Goal: Information Seeking & Learning: Learn about a topic

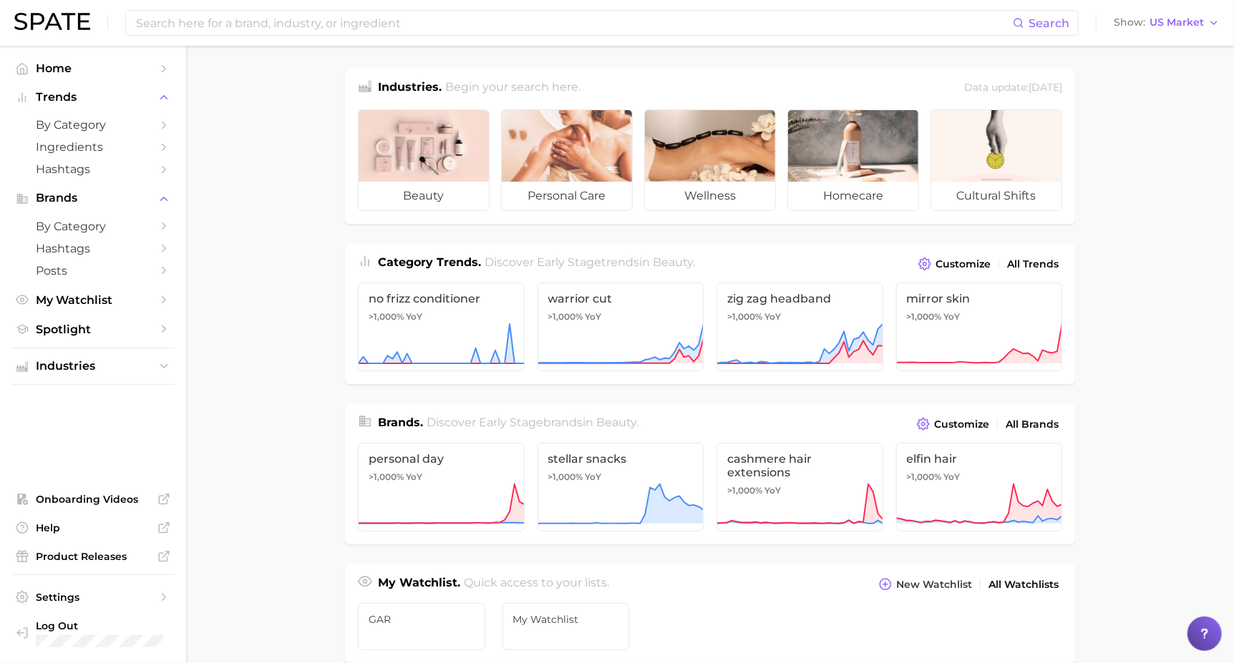
click at [137, 178] on link "Hashtags" at bounding box center [92, 169] width 163 height 22
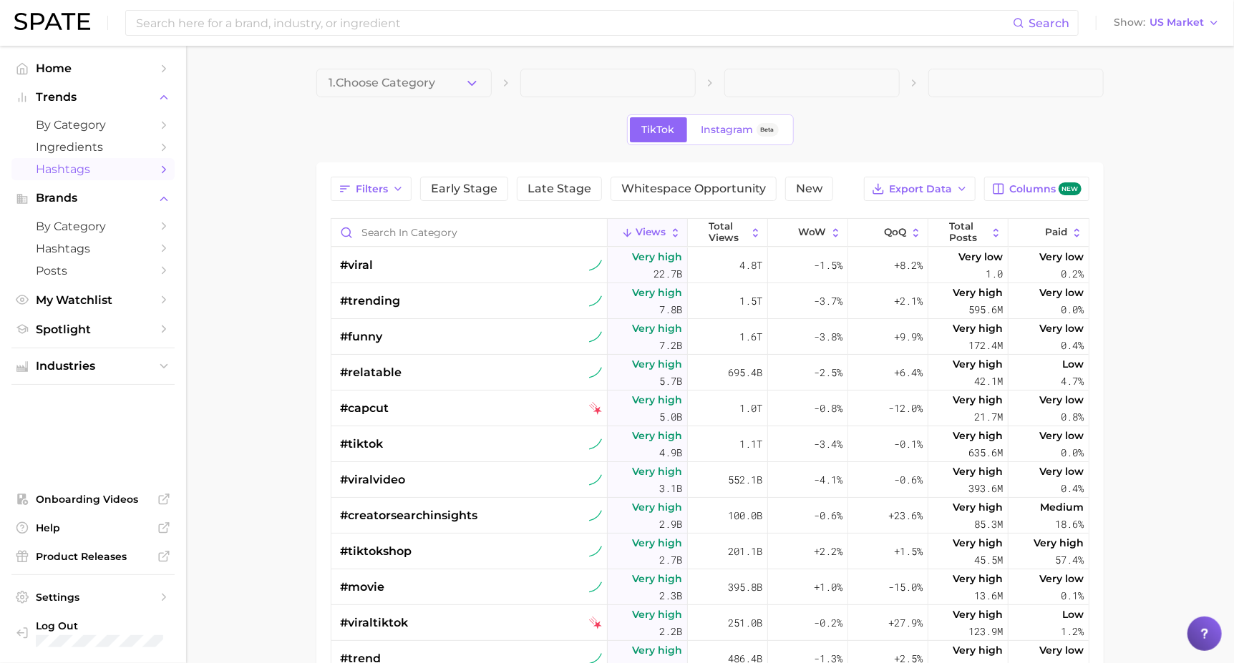
click at [362, 186] on span "Filters" at bounding box center [372, 189] width 32 height 12
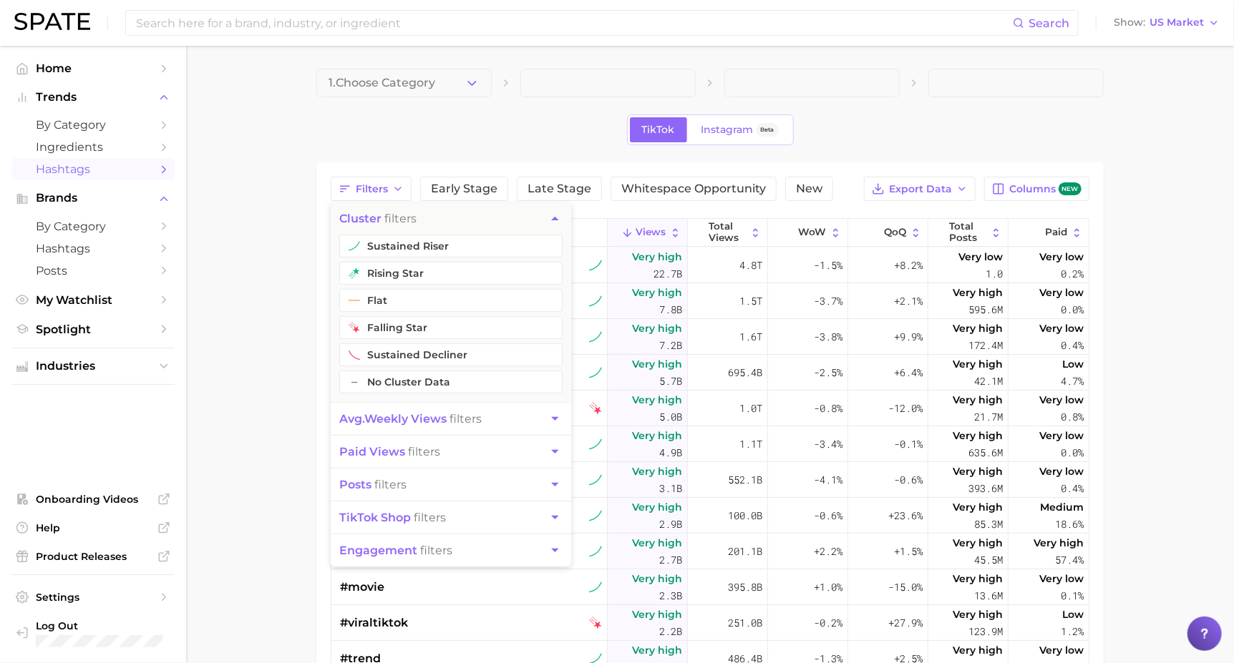
click at [235, 330] on main "1. Choose Category TikTok Instagram Beta Filters cluster filters sustained rise…" at bounding box center [710, 507] width 1048 height 922
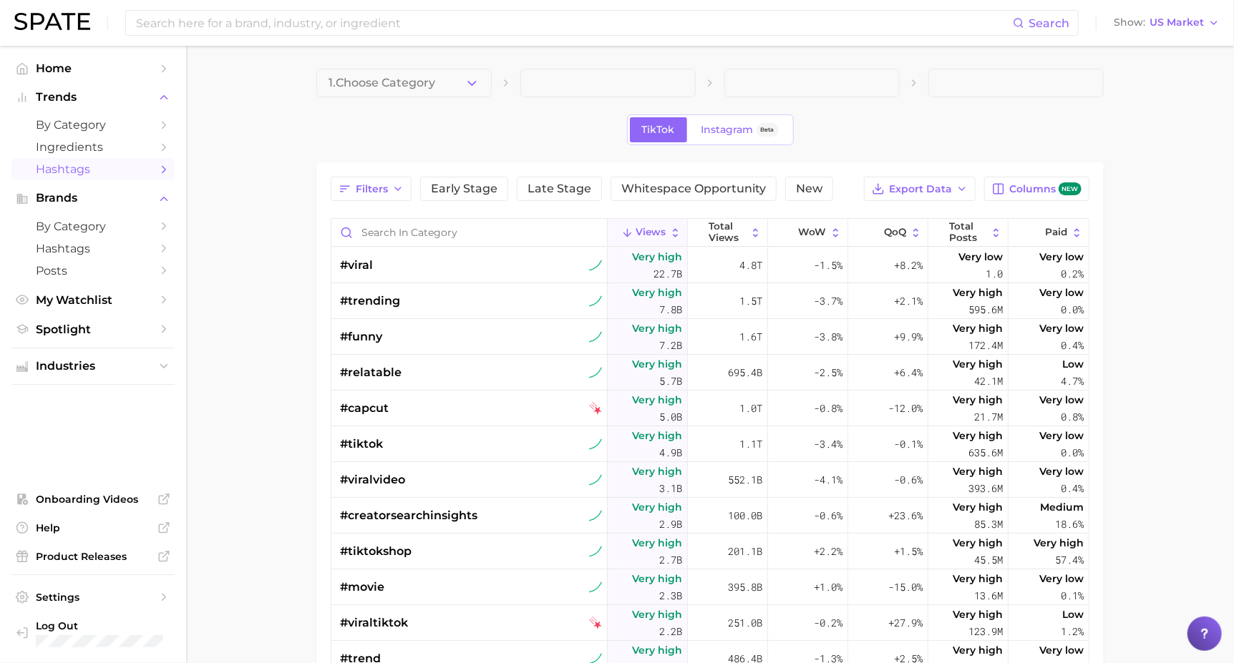
click at [463, 84] on button "1. Choose Category" at bounding box center [403, 83] width 175 height 29
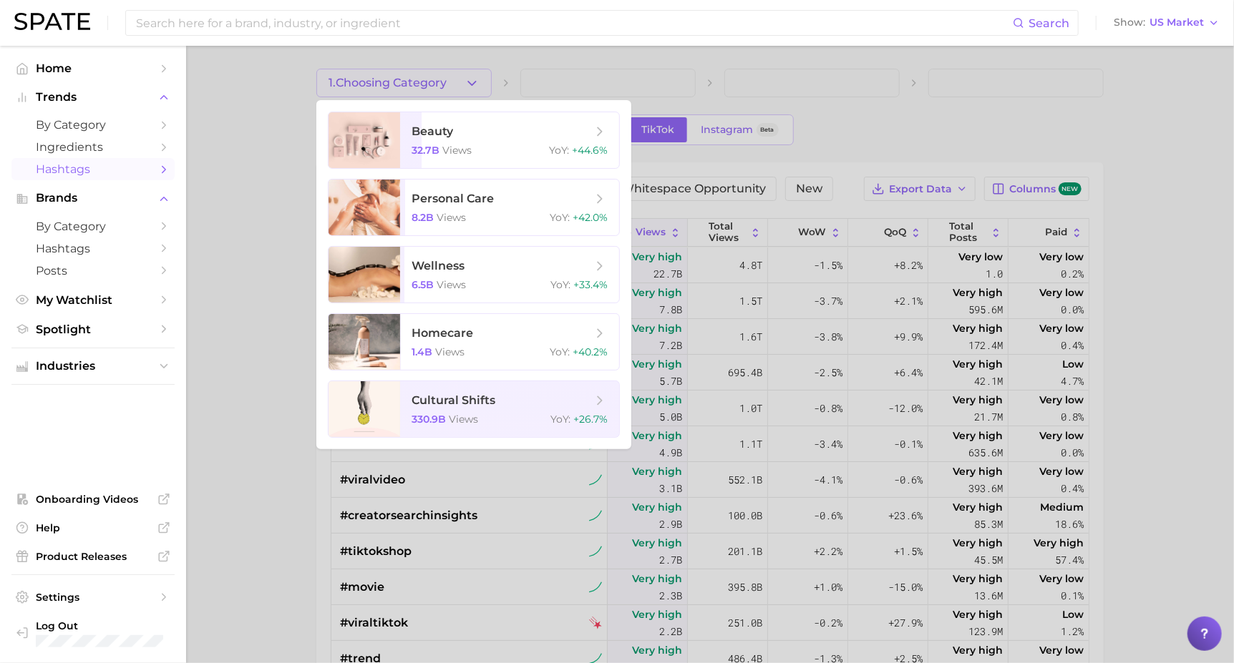
click at [270, 217] on div at bounding box center [617, 331] width 1234 height 663
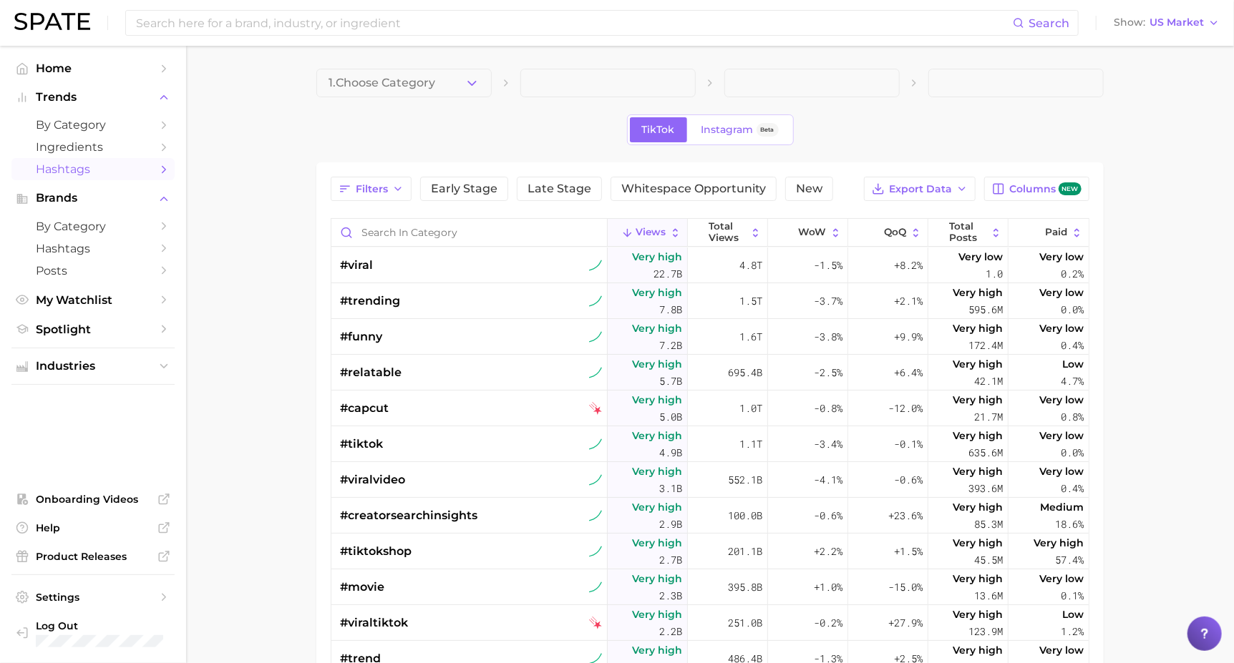
click at [630, 137] on link "Instagram Beta" at bounding box center [740, 129] width 102 height 25
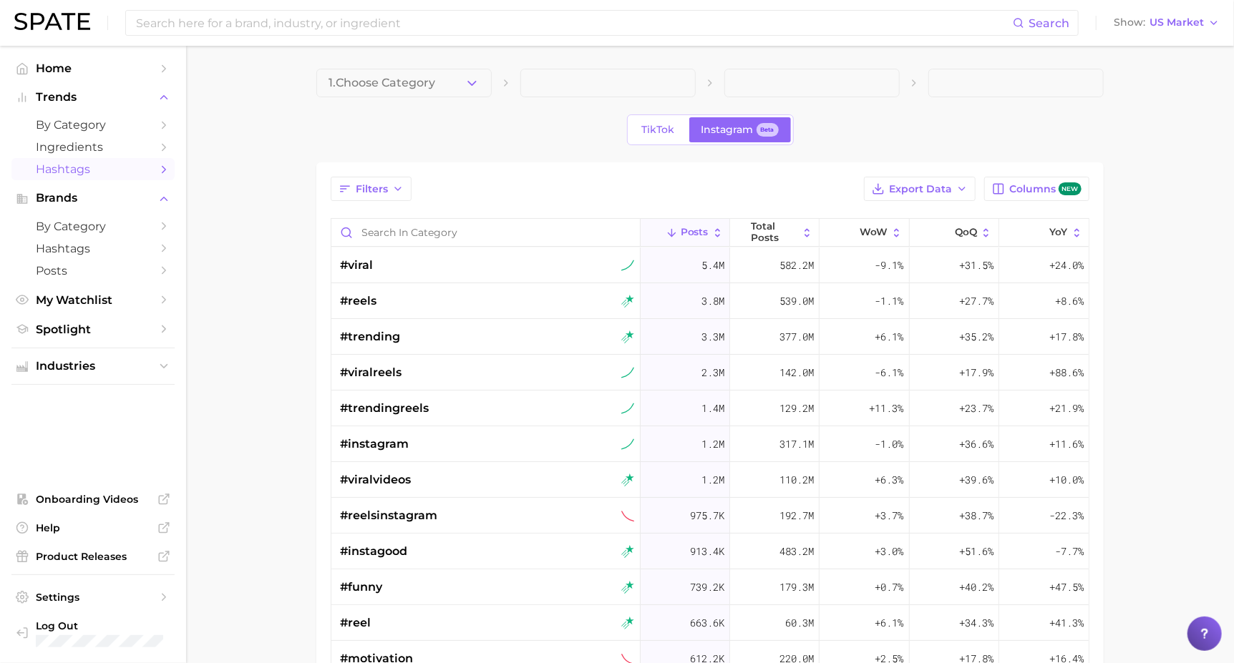
click at [630, 130] on span "TikTok" at bounding box center [658, 130] width 33 height 12
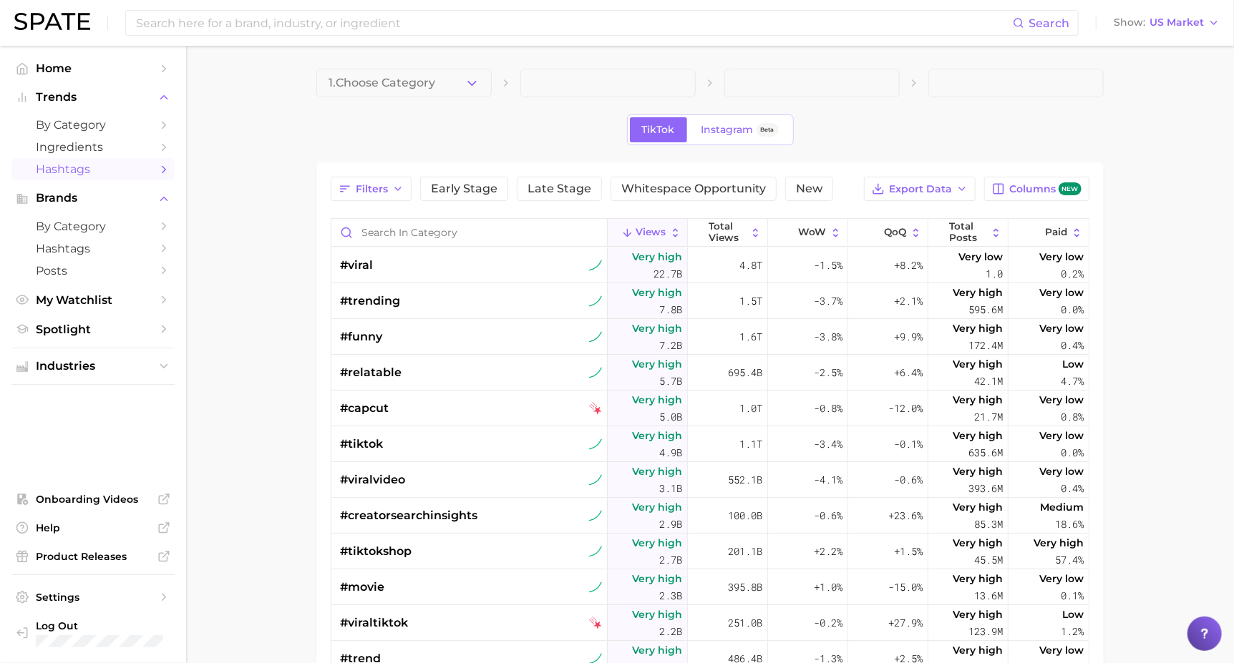
click at [165, 330] on polyline "Sidebar" at bounding box center [164, 329] width 4 height 6
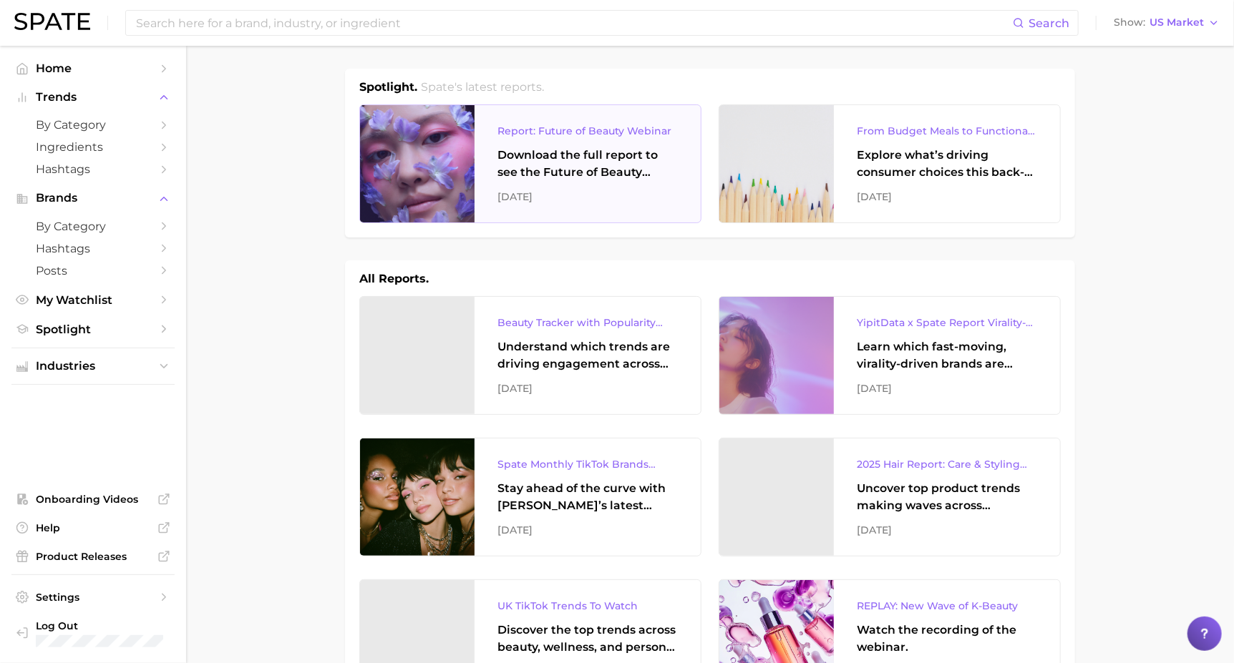
click at [508, 133] on div "Report: Future of Beauty Webinar" at bounding box center [587, 130] width 180 height 17
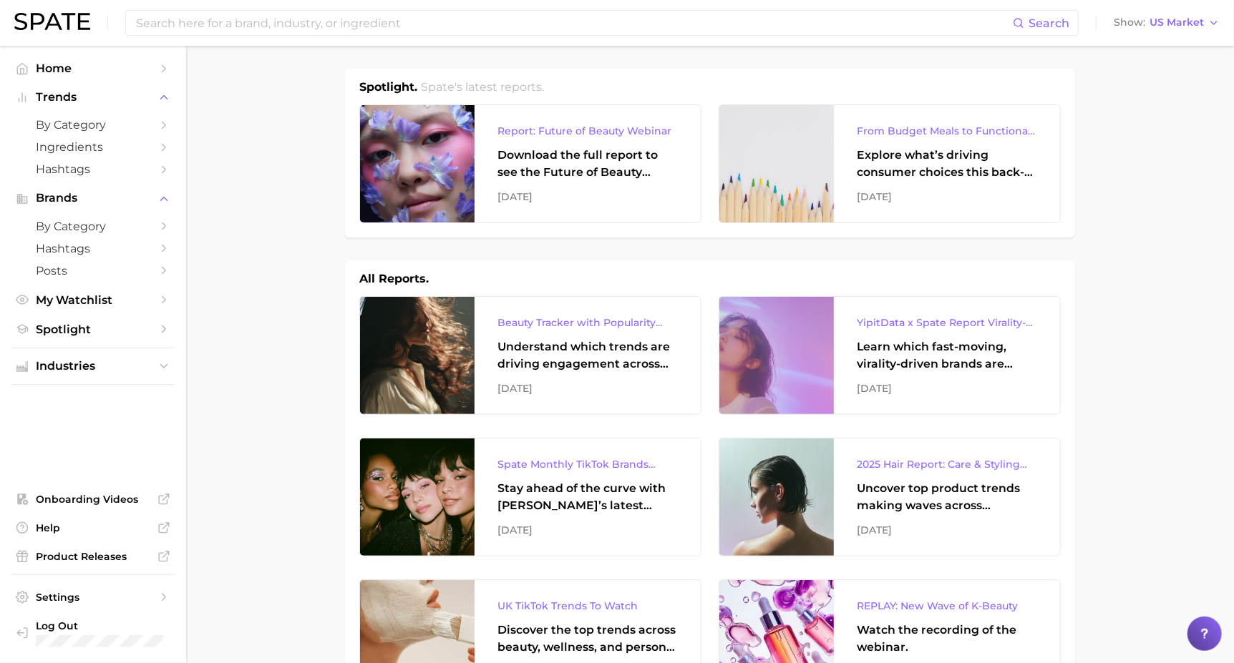
click at [150, 362] on span "Industries" at bounding box center [93, 366] width 114 height 13
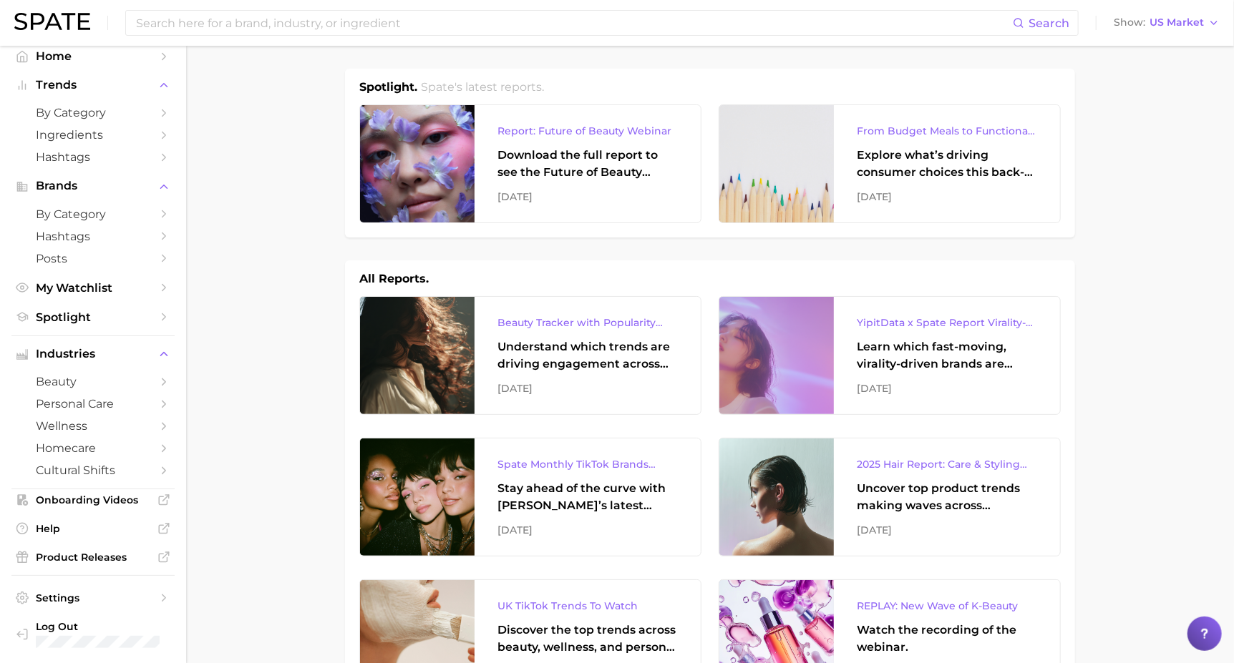
scroll to position [11, 0]
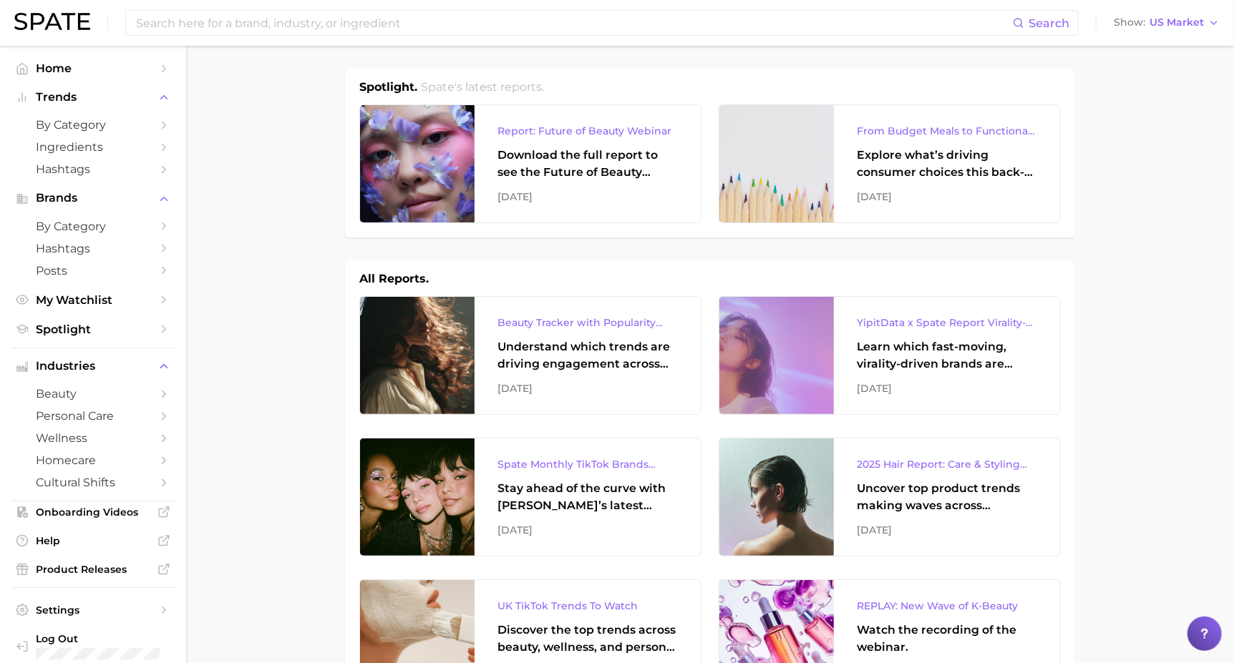
click at [157, 363] on icon "Sidebar" at bounding box center [163, 366] width 13 height 13
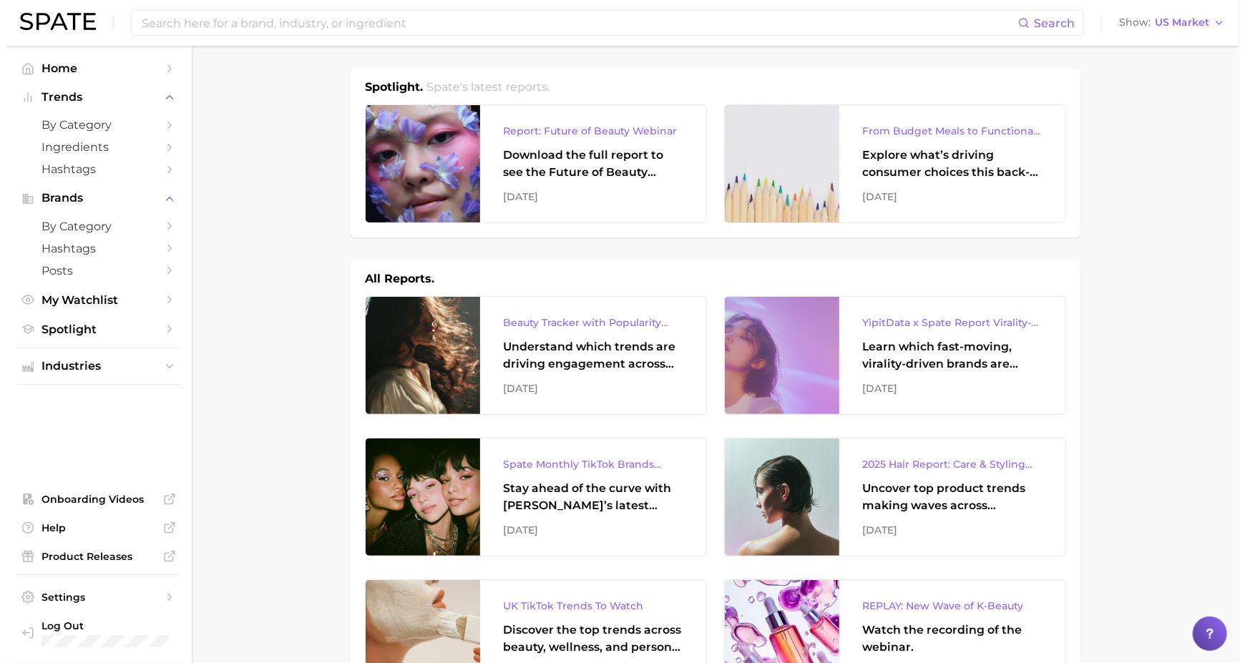
scroll to position [0, 0]
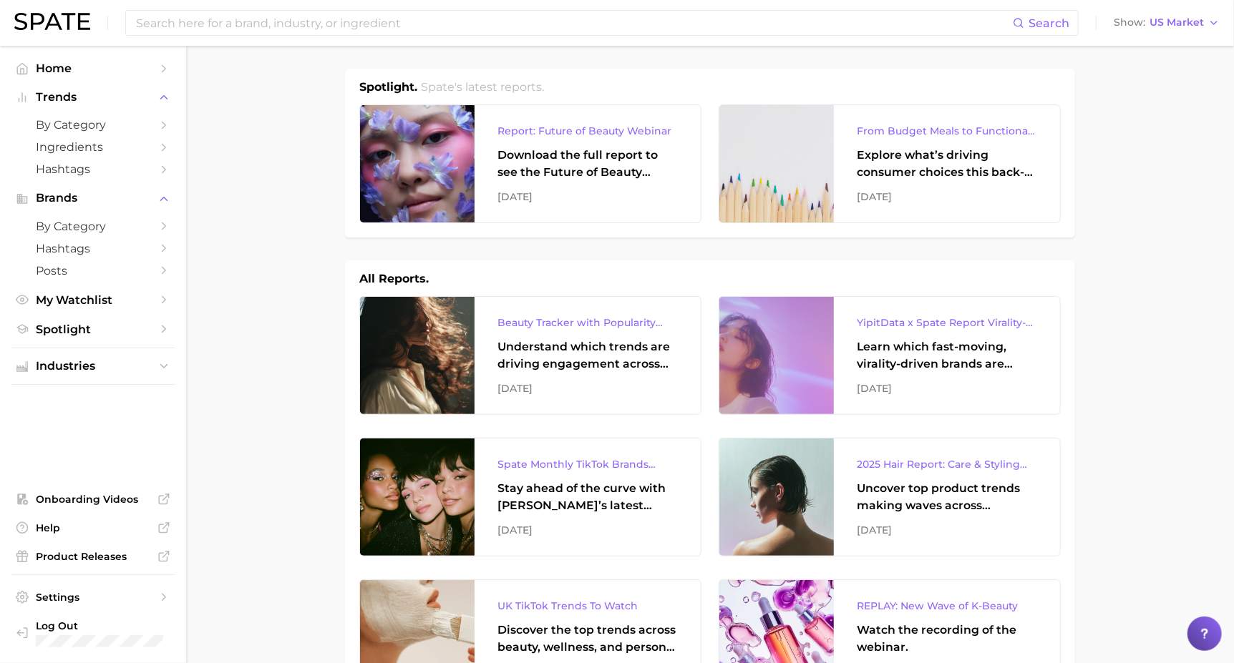
click at [157, 245] on icon "Sidebar" at bounding box center [163, 248] width 13 height 13
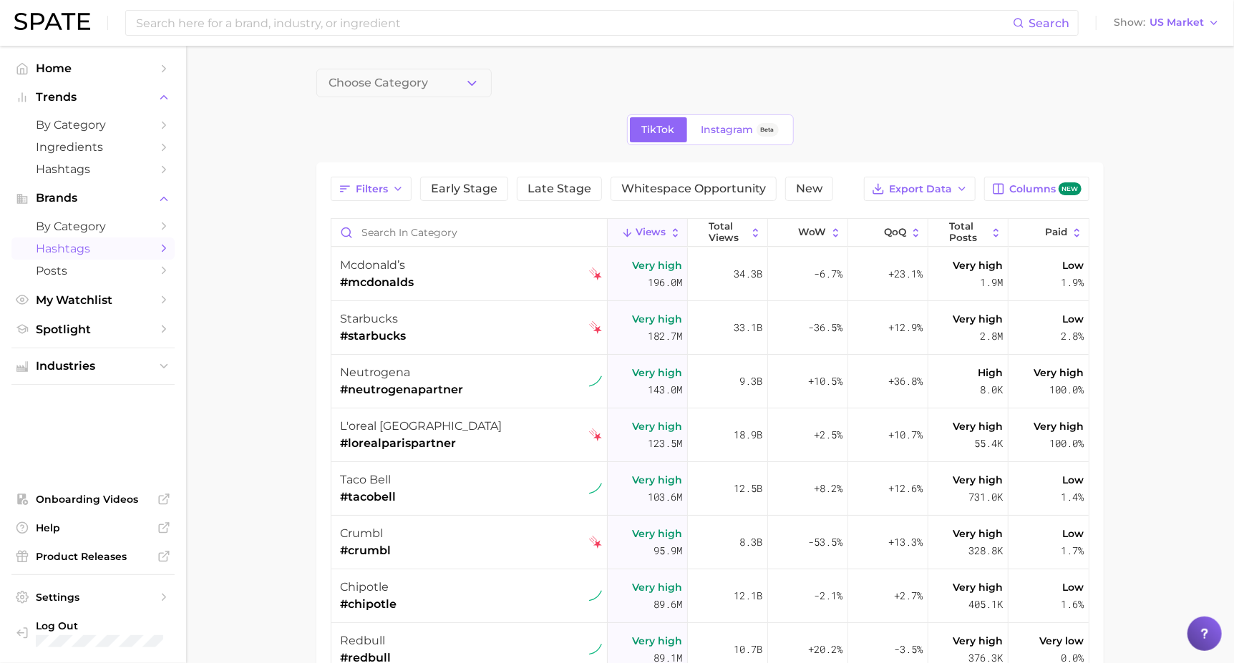
click at [630, 188] on span "Whitespace Opportunity" at bounding box center [693, 188] width 145 height 11
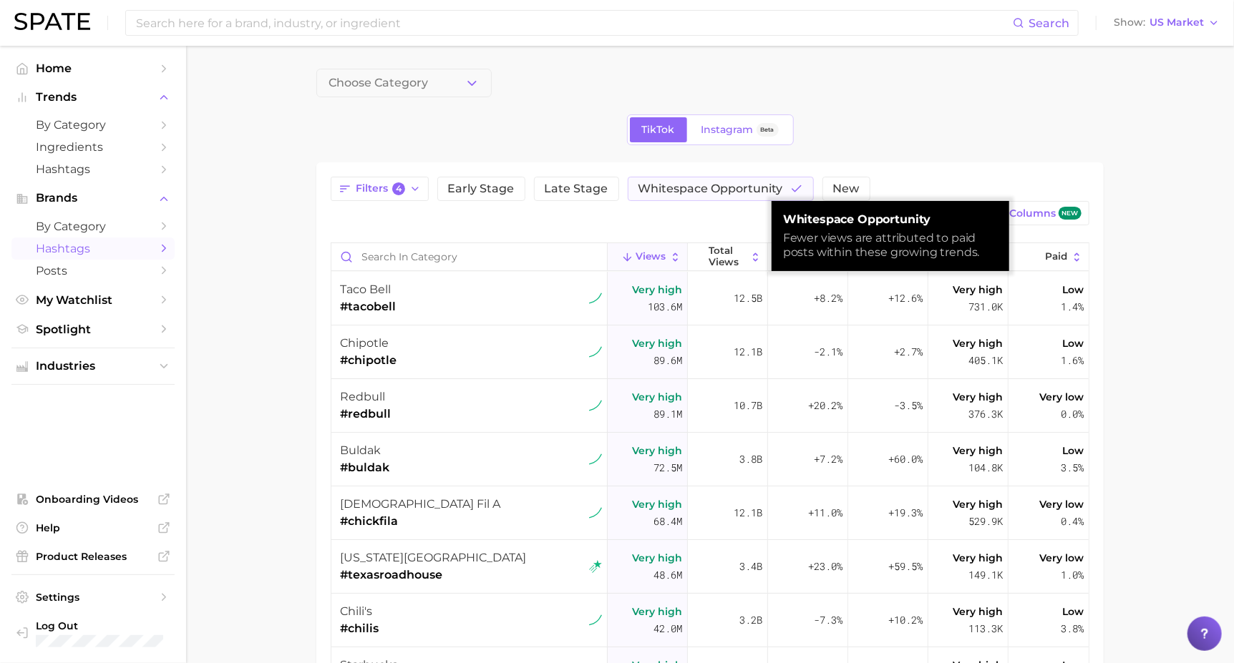
click at [630, 188] on span "Whitespace Opportunity" at bounding box center [710, 188] width 145 height 11
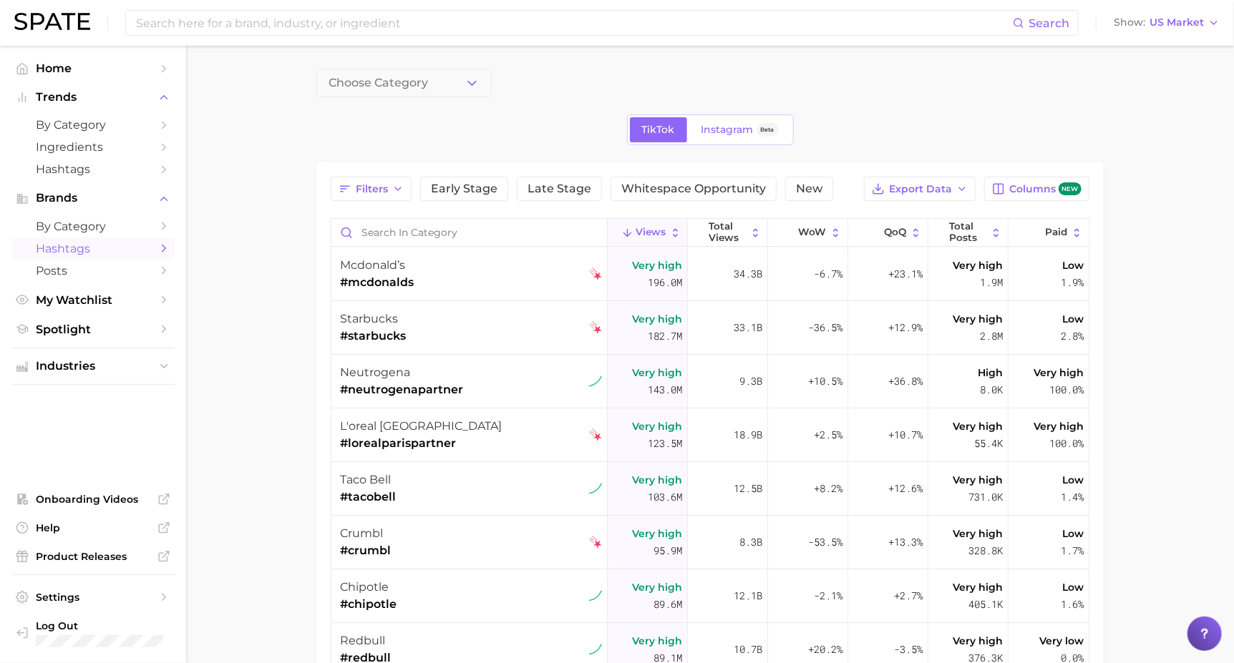
click at [150, 223] on link "by Category" at bounding box center [92, 226] width 163 height 22
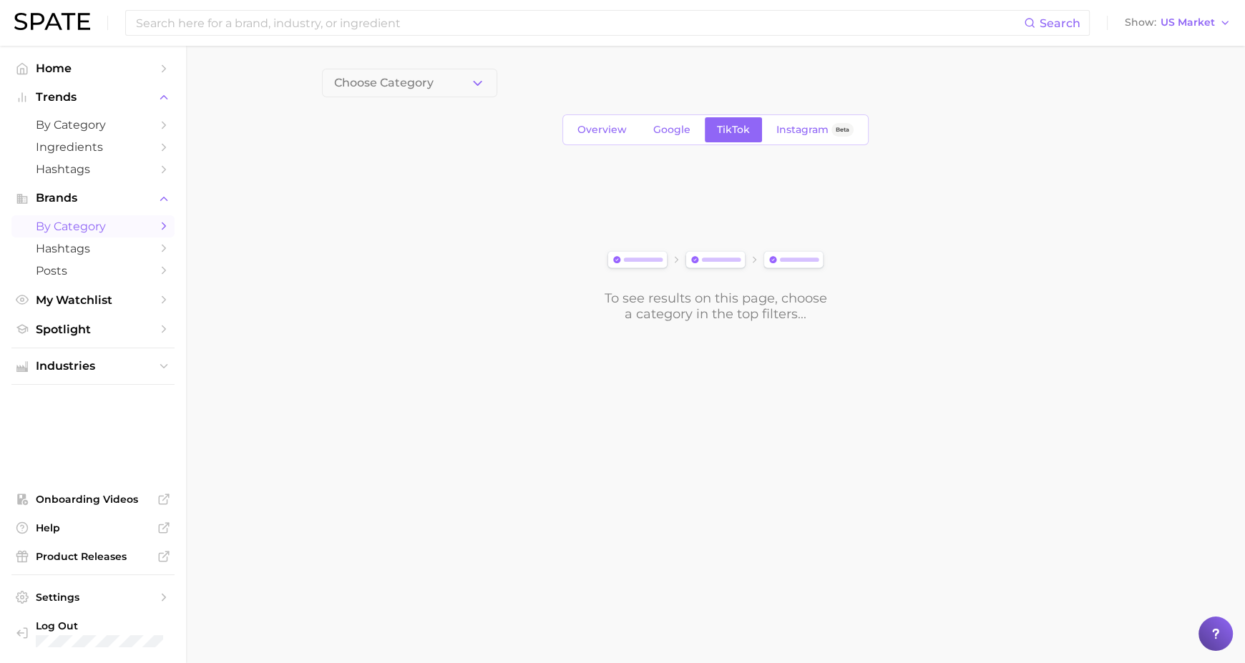
click at [591, 127] on span "Overview" at bounding box center [601, 130] width 49 height 12
click at [117, 199] on span "Brands" at bounding box center [93, 198] width 114 height 13
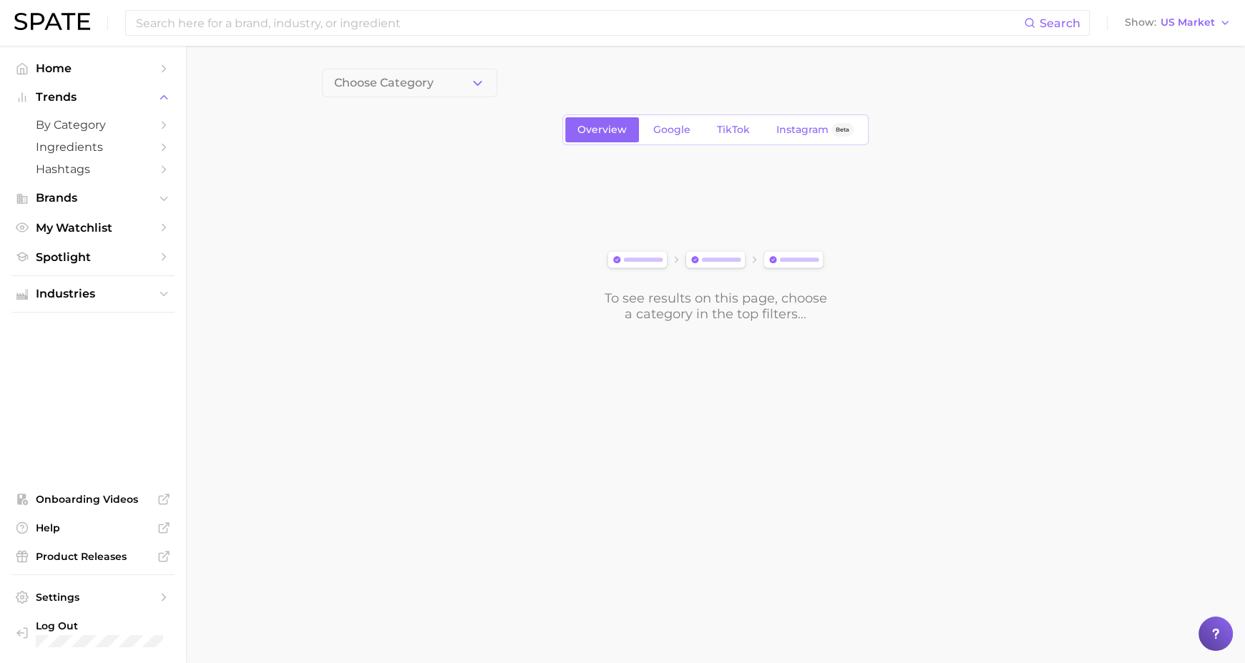
click at [54, 93] on span "Trends" at bounding box center [93, 97] width 114 height 13
click at [155, 92] on button "Trends" at bounding box center [92, 97] width 163 height 21
click at [65, 126] on span "by Category" at bounding box center [93, 125] width 114 height 14
click at [81, 147] on span "Ingredients" at bounding box center [93, 147] width 114 height 14
click at [163, 146] on icon "Sidebar" at bounding box center [163, 147] width 13 height 13
